Goal: Find specific page/section: Find specific page/section

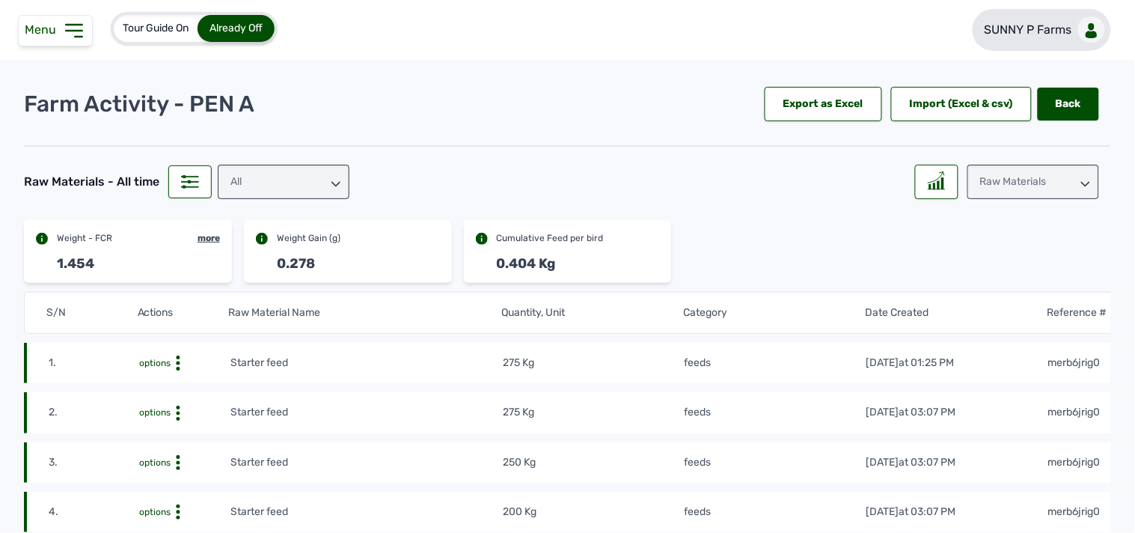
click at [565, 34] on p "SUNNY P Farms" at bounding box center [1028, 30] width 88 height 18
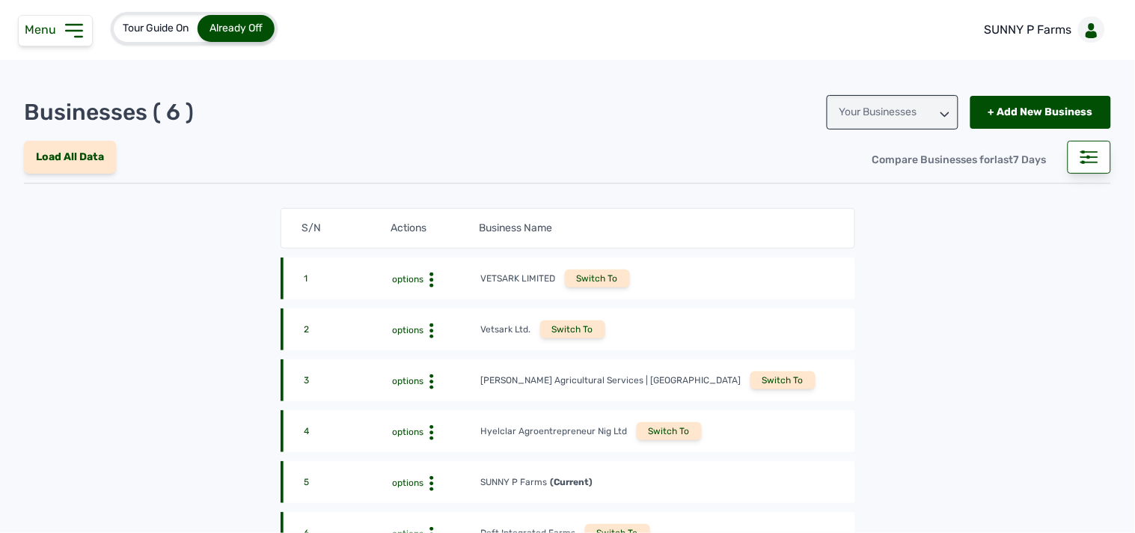
click at [565, 384] on div "Switch To" at bounding box center [782, 380] width 65 height 18
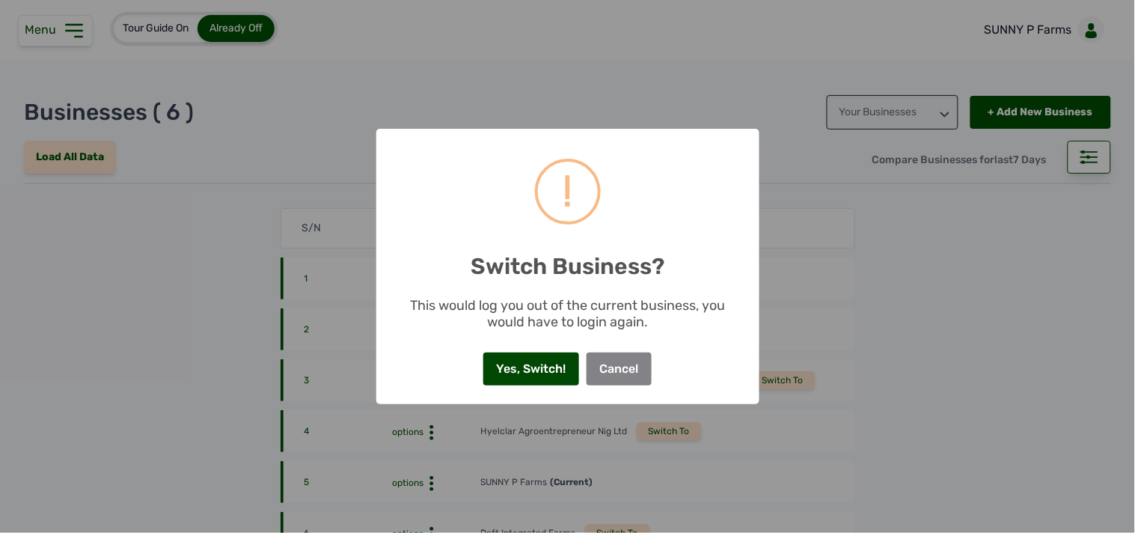
click at [557, 369] on button "Yes, Switch!" at bounding box center [531, 368] width 96 height 33
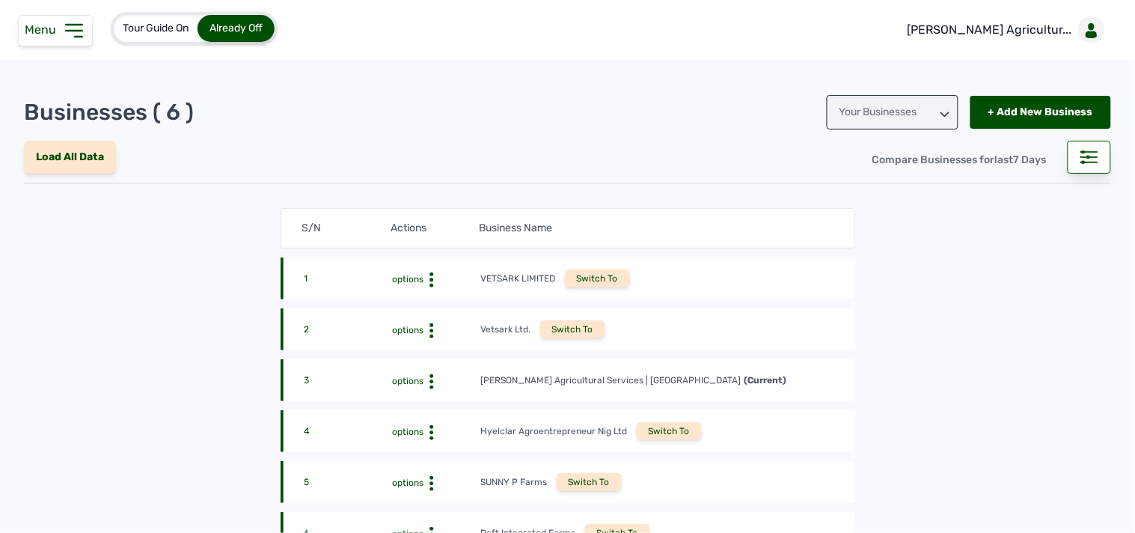
click at [79, 28] on icon at bounding box center [74, 31] width 24 height 24
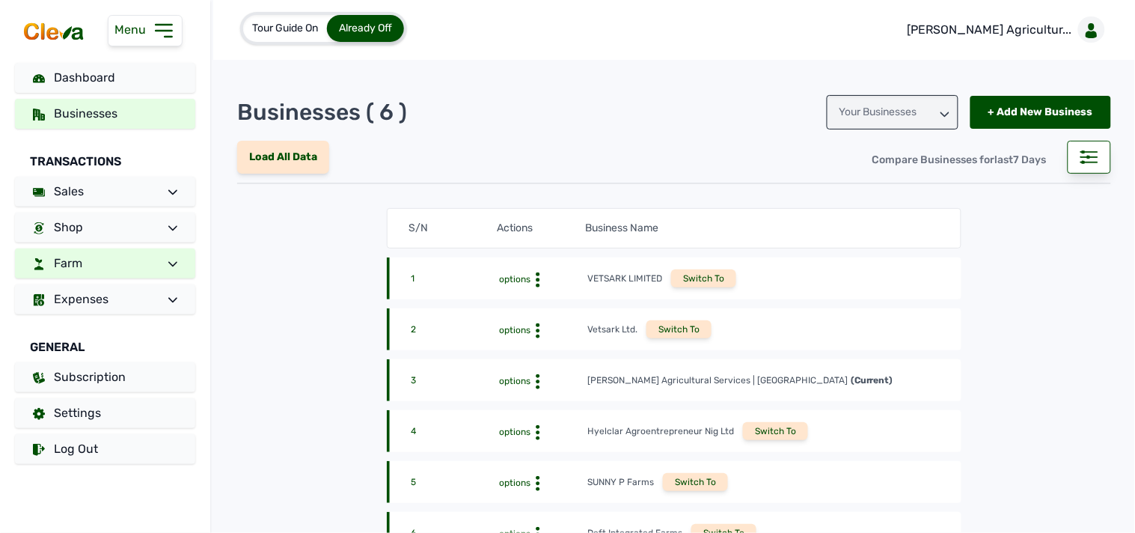
click at [120, 262] on link "Farm" at bounding box center [105, 263] width 180 height 30
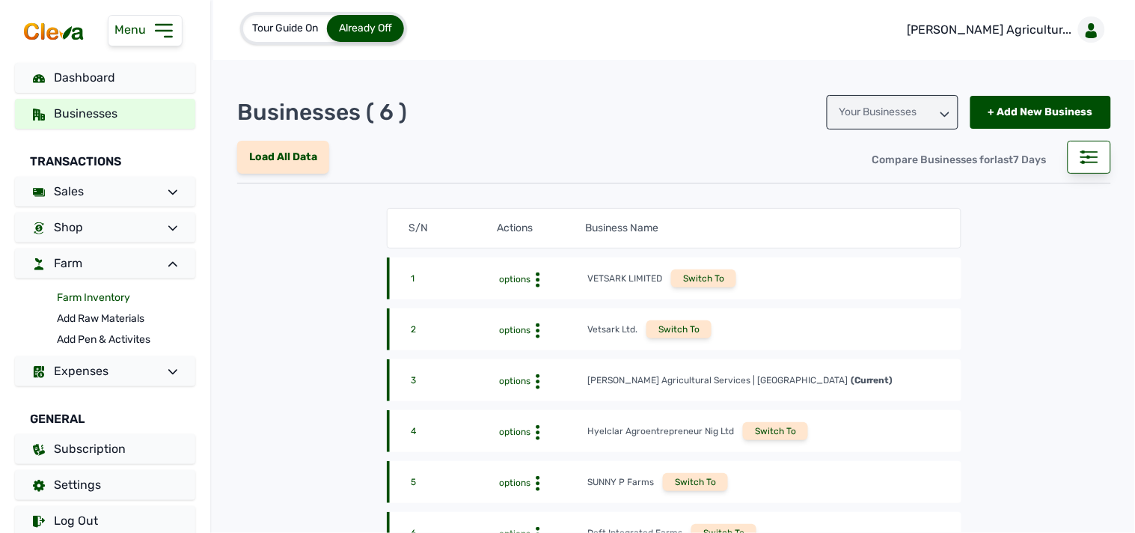
click at [118, 297] on link "Farm Inventory" at bounding box center [126, 297] width 138 height 21
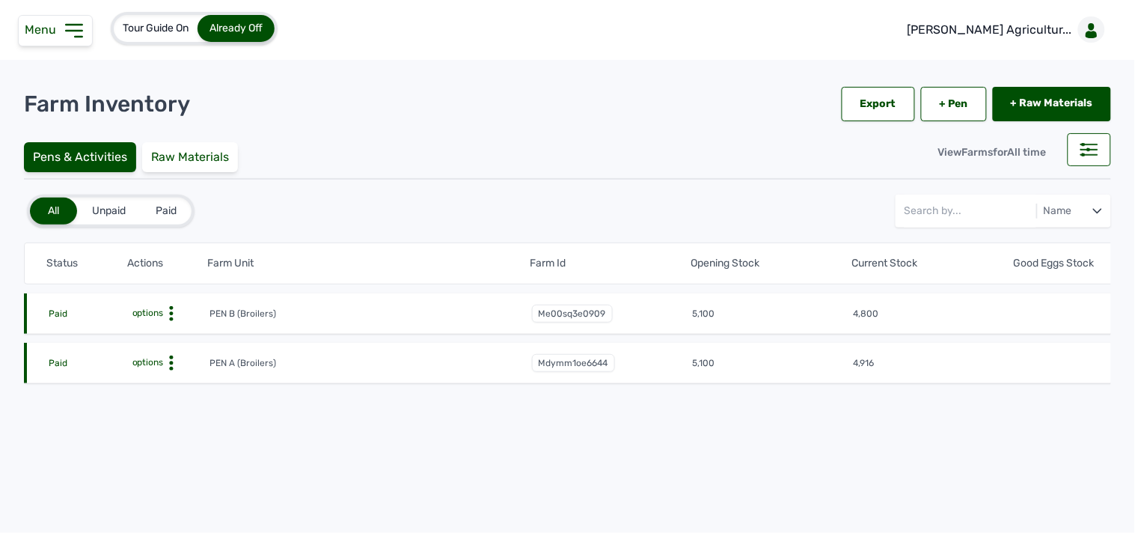
click at [173, 313] on icon at bounding box center [171, 313] width 15 height 15
click at [142, 338] on div "Farm Activities" at bounding box center [154, 337] width 106 height 18
